Goal: Task Accomplishment & Management: Use online tool/utility

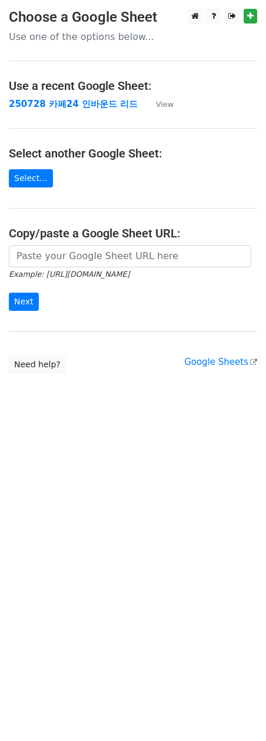
click at [102, 111] on main "Choose a Google Sheet Use one of the options below... Use a recent Google Sheet…" at bounding box center [133, 191] width 266 height 365
click at [108, 102] on strong "250728 카페24 인바운드 리드" at bounding box center [73, 104] width 129 height 11
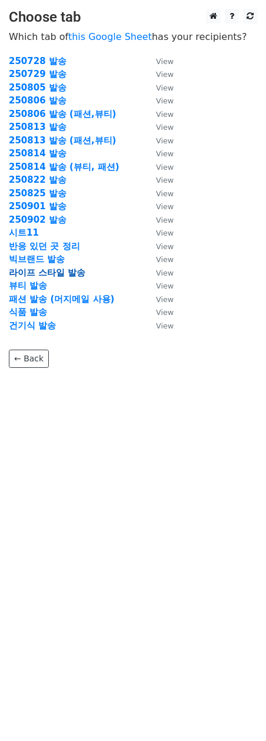
click at [41, 273] on strong "라이프 스타일 발송" at bounding box center [47, 272] width 76 height 11
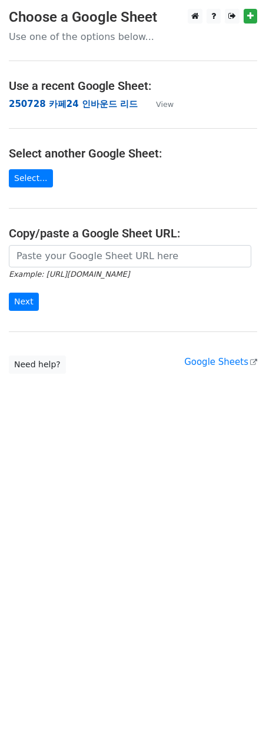
click at [58, 105] on strong "250728 카페24 인바운드 리드" at bounding box center [73, 104] width 129 height 11
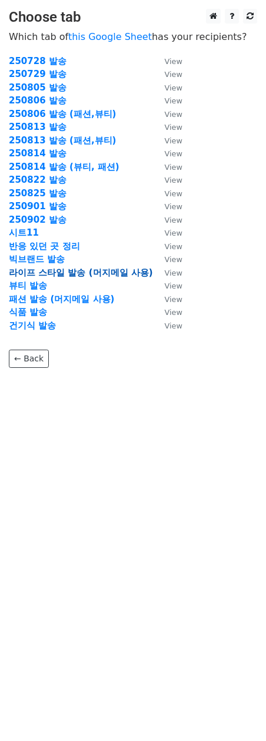
click at [51, 269] on strong "라이프 스타일 발송 (머지메일 사용)" at bounding box center [81, 272] width 144 height 11
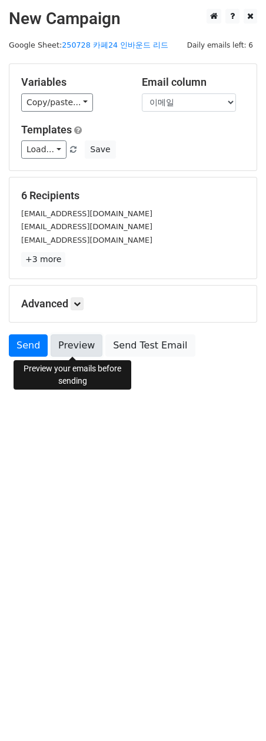
click at [77, 352] on link "Preview" at bounding box center [77, 346] width 52 height 22
click at [70, 351] on link "Preview" at bounding box center [77, 346] width 52 height 22
click at [85, 339] on link "Preview" at bounding box center [77, 346] width 52 height 22
click at [75, 347] on link "Preview" at bounding box center [77, 346] width 52 height 22
click at [38, 340] on link "Send" at bounding box center [28, 346] width 39 height 22
